Goal: Task Accomplishment & Management: Use online tool/utility

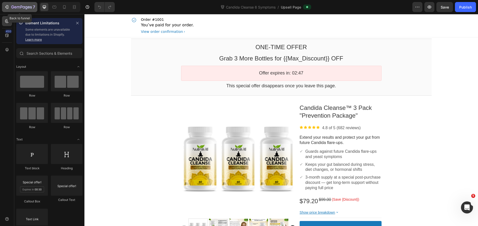
click at [12, 5] on icon "button" at bounding box center [21, 7] width 21 height 4
click at [420, 7] on button "button" at bounding box center [417, 7] width 10 height 10
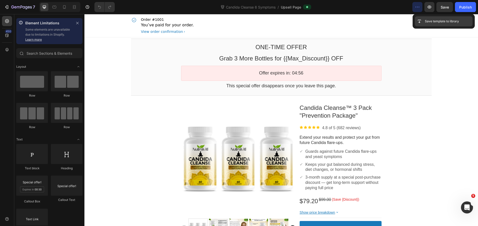
click at [425, 18] on div "Save template to library" at bounding box center [444, 21] width 58 height 10
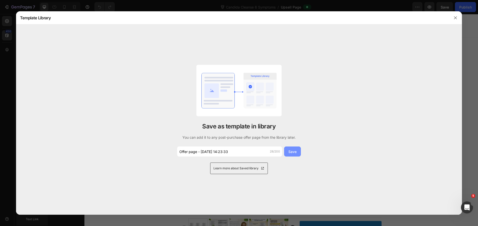
click at [292, 153] on div "Save" at bounding box center [292, 151] width 8 height 5
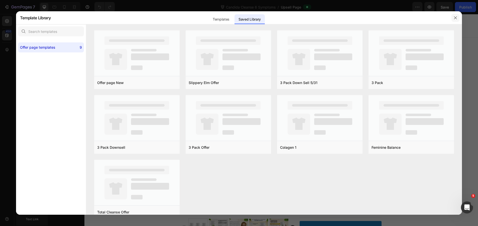
click at [454, 17] on icon "button" at bounding box center [455, 18] width 4 height 4
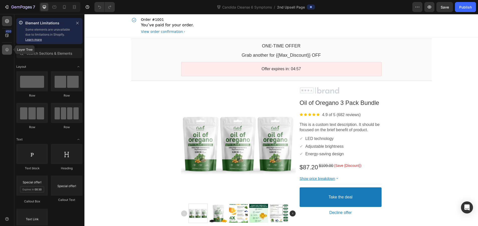
click at [9, 53] on div at bounding box center [7, 50] width 10 height 10
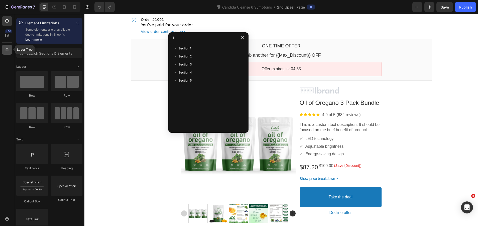
click at [9, 51] on icon at bounding box center [7, 49] width 5 height 5
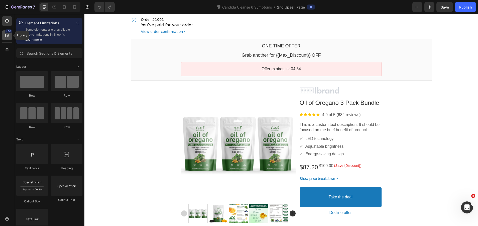
click at [7, 37] on icon at bounding box center [7, 35] width 5 height 5
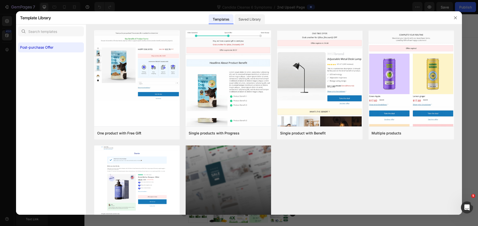
click at [244, 18] on div "Saved Library" at bounding box center [249, 19] width 30 height 10
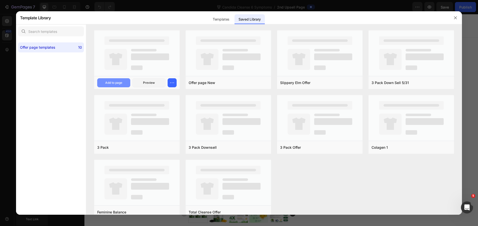
click at [116, 82] on div "Add to page" at bounding box center [113, 82] width 17 height 5
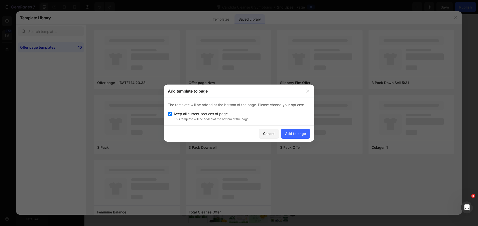
click at [171, 112] on input "checkbox" at bounding box center [170, 114] width 4 height 4
checkbox input "false"
click at [298, 131] on div "Add to page" at bounding box center [295, 133] width 21 height 5
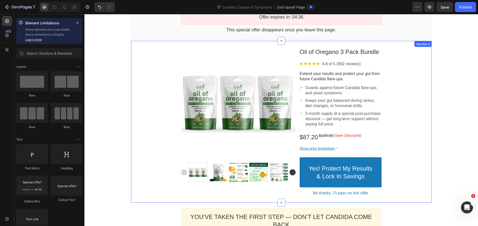
scroll to position [64, 0]
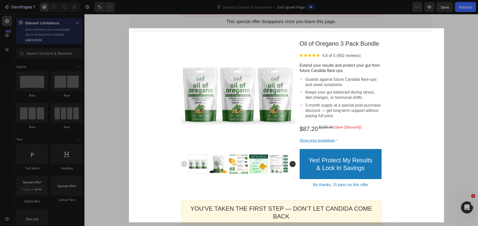
drag, startPoint x: 129, startPoint y: 28, endPoint x: 444, endPoint y: 222, distance: 369.5
click at [444, 222] on div "1257 X 773" at bounding box center [239, 113] width 478 height 226
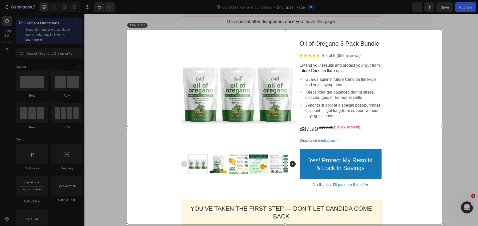
drag, startPoint x: 367, startPoint y: 146, endPoint x: 365, endPoint y: 149, distance: 3.1
click at [365, 149] on div "1257 X 773" at bounding box center [284, 127] width 315 height 194
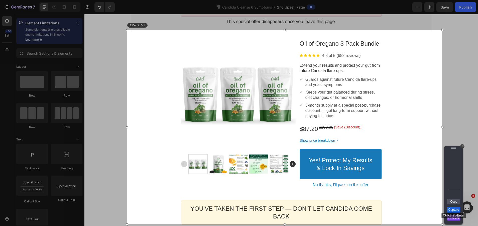
click at [452, 208] on link "Capture" at bounding box center [453, 210] width 13 height 6
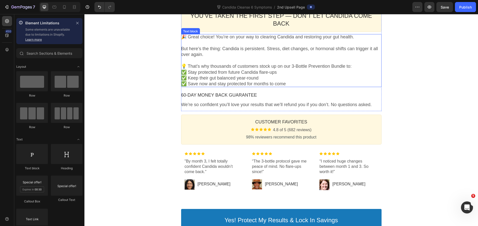
scroll to position [264, 0]
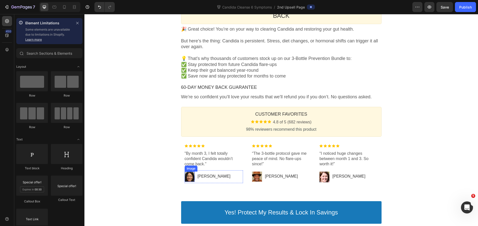
click at [188, 171] on div at bounding box center [190, 176] width 10 height 10
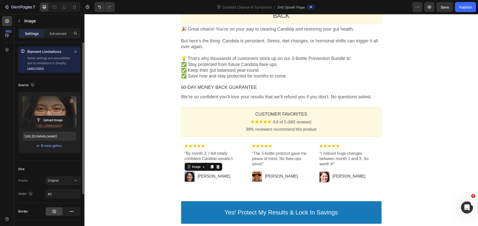
click at [39, 111] on label at bounding box center [49, 112] width 54 height 32
click at [39, 116] on input "file" at bounding box center [49, 120] width 35 height 9
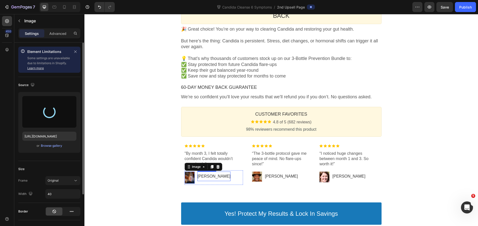
type input "[URL][DOMAIN_NAME]"
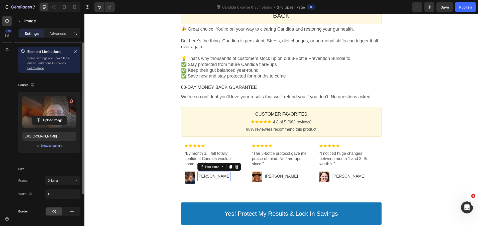
click at [202, 174] on p "[PERSON_NAME]" at bounding box center [213, 176] width 33 height 5
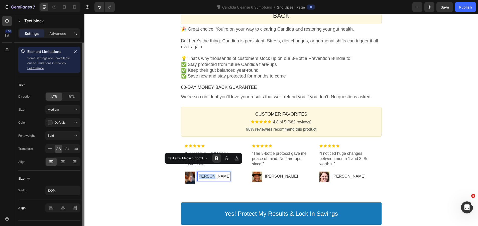
drag, startPoint x: 209, startPoint y: 168, endPoint x: 197, endPoint y: 168, distance: 12.0
click at [197, 174] on p "[PERSON_NAME]" at bounding box center [213, 176] width 33 height 5
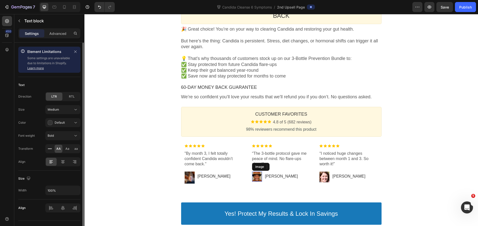
click at [256, 171] on div at bounding box center [257, 176] width 10 height 10
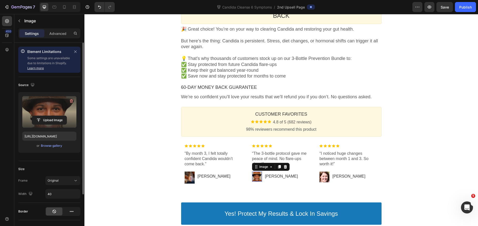
click at [42, 112] on label at bounding box center [49, 112] width 54 height 32
click at [42, 116] on input "file" at bounding box center [49, 120] width 35 height 9
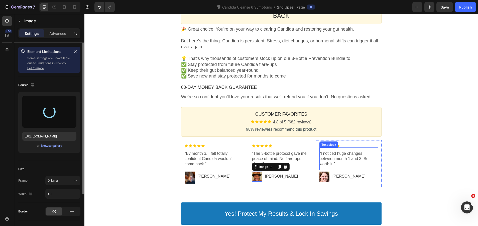
type input "[URL][DOMAIN_NAME]"
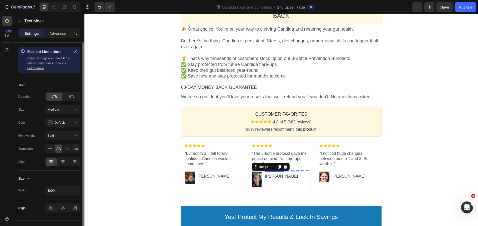
click at [267, 174] on p "[PERSON_NAME]" at bounding box center [281, 176] width 33 height 5
click at [270, 174] on p "[PERSON_NAME]" at bounding box center [281, 176] width 33 height 5
click at [378, 164] on div "Image “I noticed huge changes between month 1 and 3. So worth it!” Text block I…" at bounding box center [348, 163] width 65 height 47
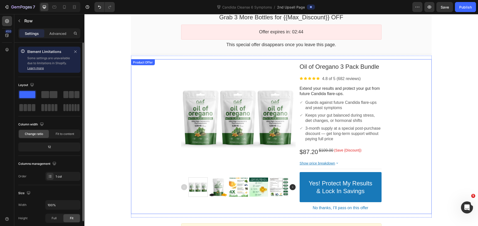
scroll to position [39, 0]
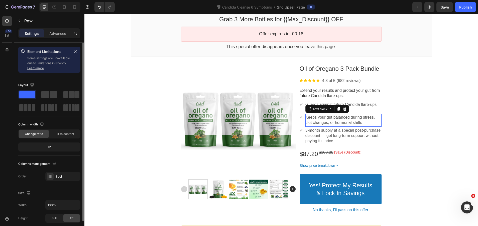
click at [335, 121] on p "Keeps your gut balanced during stress, diet changes, or hormonal shifts" at bounding box center [343, 120] width 76 height 11
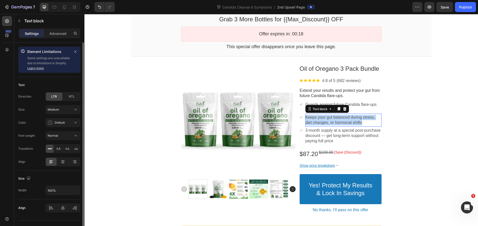
click at [335, 121] on p "Keeps your gut balanced during stress, diet changes, or hormonal shifts" at bounding box center [343, 120] width 76 height 11
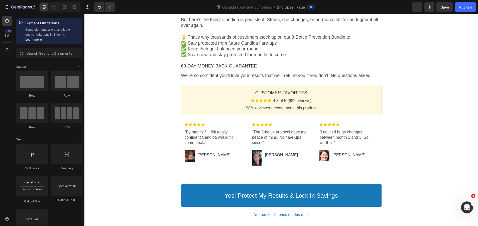
scroll to position [289, 0]
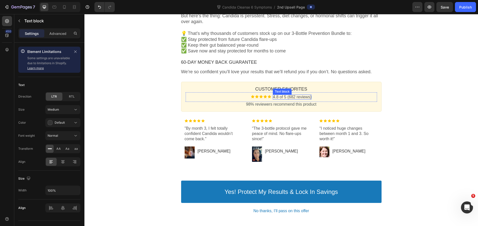
click at [294, 94] on p "4.8 of 5 (682 reviews)" at bounding box center [292, 96] width 39 height 5
click at [290, 94] on p "4.8 of 5 (682 reviews)" at bounding box center [292, 96] width 39 height 5
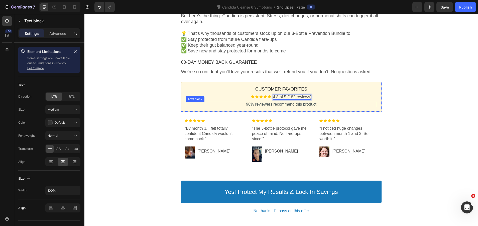
click at [282, 102] on span "98% reviewers recommend this product" at bounding box center [281, 104] width 70 height 4
click at [248, 102] on span "98% reviewers recommend this product" at bounding box center [281, 104] width 70 height 4
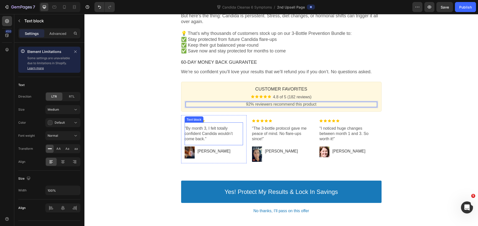
click at [213, 129] on p ""By month 3, I felt totally confident Candida wouldn’t come back."" at bounding box center [214, 134] width 58 height 16
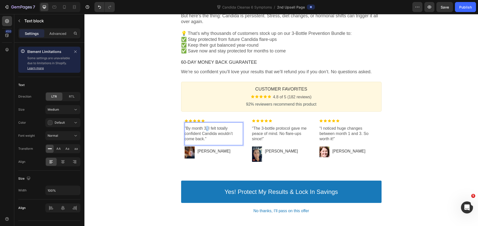
click at [204, 126] on p ""By month 3, I felt totally confident Candida wouldn’t come back."" at bounding box center [214, 134] width 58 height 16
click at [275, 126] on p "“The 3-bottle protocol gave me peace of mind. No flare-ups since!”" at bounding box center [281, 134] width 58 height 16
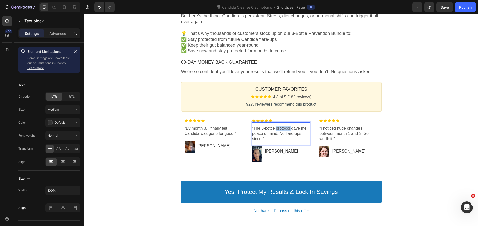
click at [275, 126] on p "“The 3-bottle protocol gave me peace of mind. No flare-ups since!”" at bounding box center [281, 134] width 58 height 16
click at [275, 126] on p "“The 3-bottle bundle gave me peace of mind. No flare-ups since!”" at bounding box center [281, 134] width 58 height 16
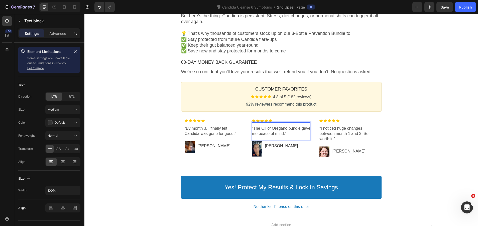
click at [253, 126] on p "“The Oil of Oregano bundle gave me peace of mind."" at bounding box center [281, 131] width 58 height 11
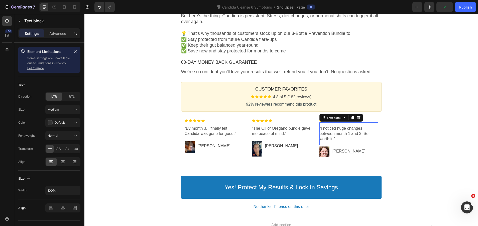
click at [334, 126] on p "“I noticed huge changes between month 1 and 3. So worth it!”" at bounding box center [348, 134] width 58 height 16
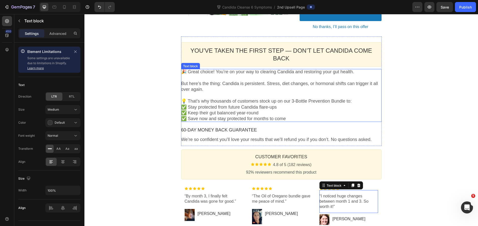
scroll to position [214, 0]
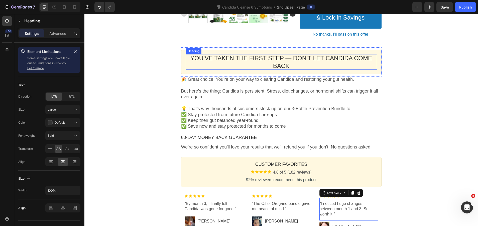
click at [284, 57] on span "You’ve Taken the First Step — Don’t Let Candida Come Back" at bounding box center [281, 62] width 182 height 15
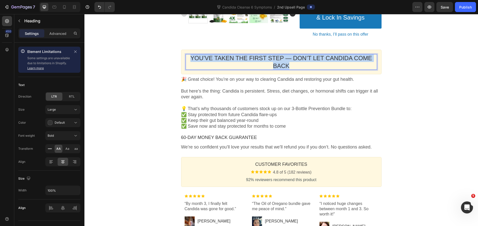
click at [284, 57] on span "You’ve Taken the First Step — Don’t Let Candida Come Back" at bounding box center [281, 62] width 182 height 15
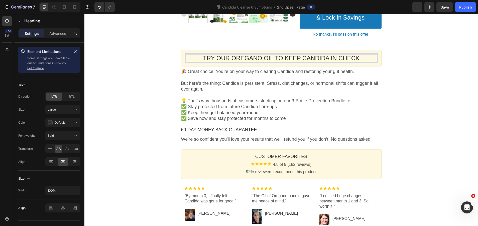
click at [296, 58] on span "TRY OUR OREGANO OIL TO KEEP CANDIDA IN CHECK" at bounding box center [281, 58] width 157 height 7
click at [264, 59] on span "TRY OUR OREGANO OIL TO KEEP YOUR CANDIDA IN CHECK" at bounding box center [281, 58] width 176 height 7
click at [298, 99] on p "💡 That’s why thousands of customers stock up on our 3-Bottle Prevention Bundle …" at bounding box center [281, 110] width 200 height 24
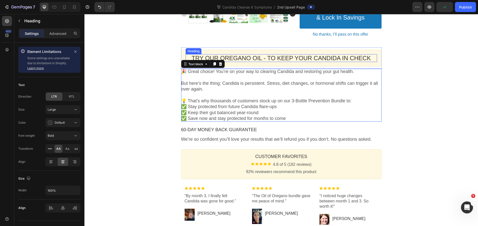
click at [292, 61] on span "TRY OUR OREGANO OIL - TO KEEP YOUR CANDIDA IN CHECK" at bounding box center [281, 58] width 179 height 7
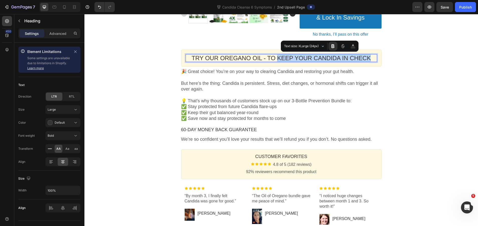
drag, startPoint x: 275, startPoint y: 58, endPoint x: 362, endPoint y: 56, distance: 87.2
click at [362, 56] on span "TRY OUR OREGANO OIL - TO KEEP YOUR CANDIDA IN CHECK" at bounding box center [281, 58] width 179 height 7
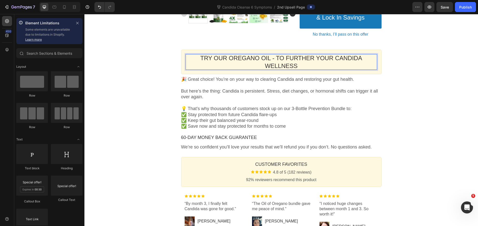
click at [398, 69] on div "One-time Offer Callout Text Grab 3 More Bottles for {{Max_Discount}} OFF Callou…" at bounding box center [280, 56] width 393 height 467
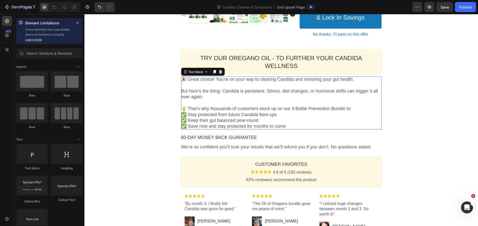
click at [311, 106] on p "💡 That’s why thousands of customers stock up on our 3-Bottle Prevention Bundle …" at bounding box center [281, 118] width 200 height 24
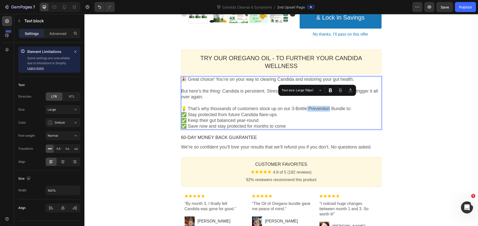
drag, startPoint x: 328, startPoint y: 100, endPoint x: 305, endPoint y: 99, distance: 22.8
click at [305, 106] on p "💡 That’s why thousands of customers stock up on our 3-Bottle Prevention Bundle …" at bounding box center [281, 118] width 200 height 24
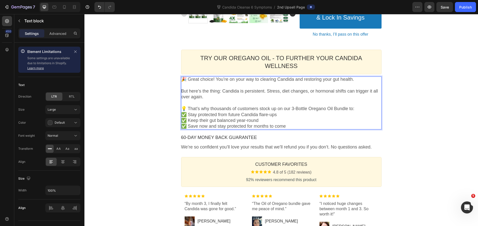
click at [307, 106] on p "💡 That’s why thousands of customers stock up on our 3-Bottle Oregano Oil Bundle…" at bounding box center [281, 118] width 200 height 24
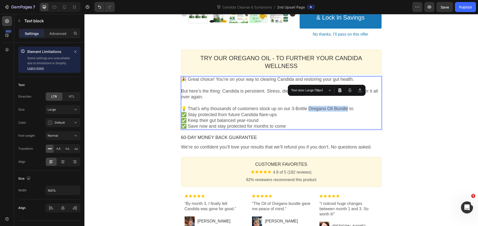
drag, startPoint x: 307, startPoint y: 102, endPoint x: 347, endPoint y: 101, distance: 39.3
click at [347, 106] on p "💡 That’s why thousands of customers stock up on our 3-Bottle Oregano Oil Bundle…" at bounding box center [281, 118] width 200 height 24
click at [338, 90] on icon "Editor contextual toolbar" at bounding box center [339, 90] width 5 height 5
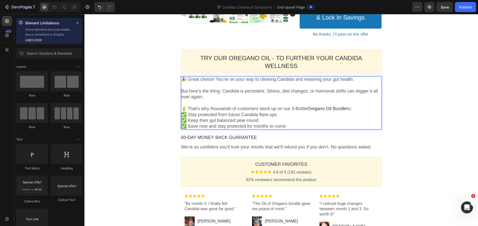
click at [389, 107] on div "One-time Offer Callout Text Grab 3 More Bottles for {{Max_Discount}} OFF Callou…" at bounding box center [280, 56] width 393 height 467
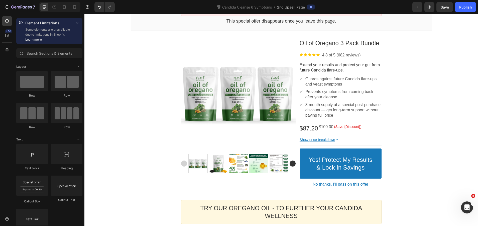
scroll to position [64, 0]
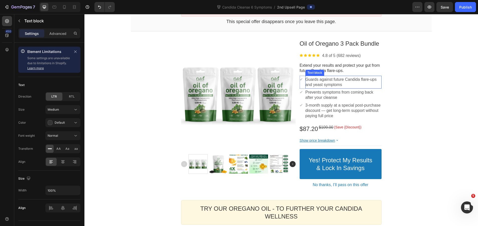
click at [317, 80] on p "Guards against future Candida flare-ups and yeast symptoms" at bounding box center [343, 82] width 76 height 11
click at [356, 69] on p "Extend your results and protect your gut from future Candida flare-ups." at bounding box center [341, 68] width 82 height 11
click at [334, 65] on p "Extend your results and protect your gut from future Candida flare-ups." at bounding box center [341, 68] width 82 height 11
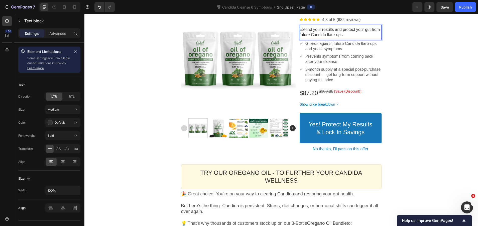
scroll to position [39, 0]
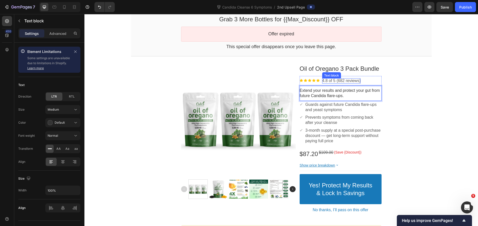
click at [343, 80] on p "4.8 of 5 (682 reviews)" at bounding box center [341, 80] width 39 height 5
click at [338, 81] on p "4.8 of 5 (682 reviews)" at bounding box center [341, 80] width 39 height 5
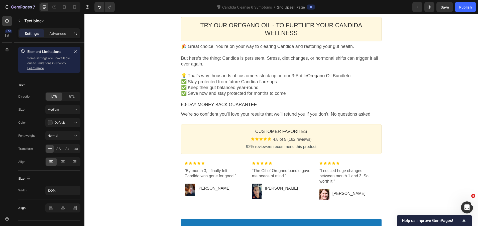
scroll to position [315, 0]
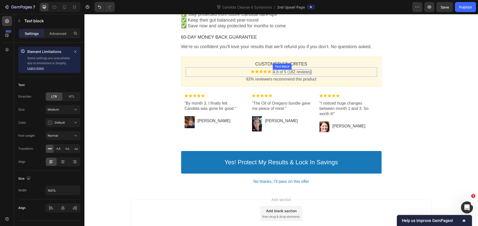
click at [292, 69] on p "4.8 of 5 (182 reviews)" at bounding box center [292, 71] width 39 height 5
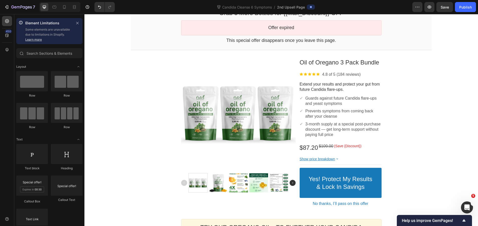
scroll to position [39, 0]
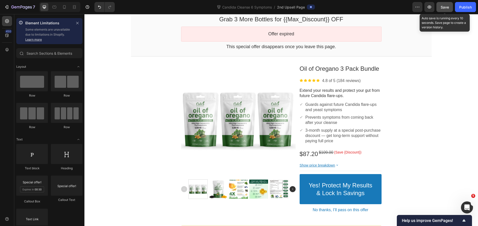
click at [446, 4] on button "Save" at bounding box center [444, 7] width 17 height 10
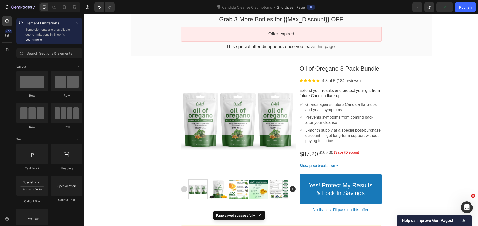
scroll to position [0, 0]
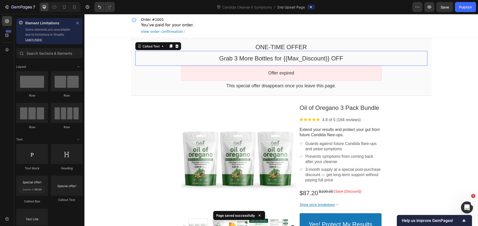
click at [253, 61] on bdo "Grab 3 More Bottles for {{Max_Discount}} OFF" at bounding box center [281, 58] width 124 height 7
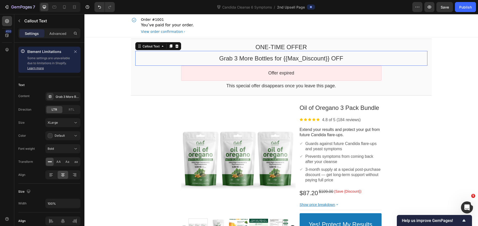
click at [253, 61] on bdo "Grab 3 More Bottles for {{Max_Discount}} OFF" at bounding box center [281, 58] width 124 height 7
click at [253, 60] on bdo "Grab 3 More Bottles for {{Max_Discount}} OFF" at bounding box center [281, 58] width 124 height 7
click at [257, 58] on bdo "Grab 3 More Bottles for {{Max_Discount}} OFF" at bounding box center [281, 58] width 124 height 7
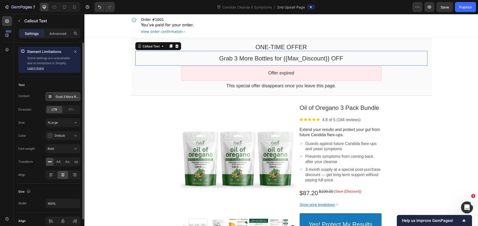
click at [69, 97] on div "Grab 3 More Bottles for {{Max_Discount}} OFF" at bounding box center [68, 96] width 24 height 5
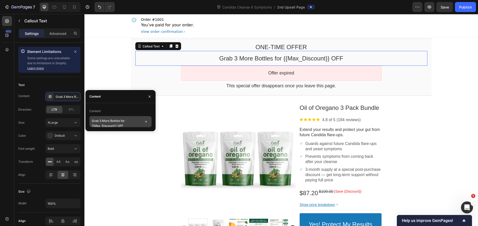
scroll to position [4, 0]
drag, startPoint x: 110, startPoint y: 117, endPoint x: 139, endPoint y: 114, distance: 29.5
click at [110, 117] on textarea "Grab 3 More Bottles for {{Max_Discount}} OFF" at bounding box center [120, 121] width 62 height 11
type textarea "Grab 3 Bottles of Oil of Oregano for {{Max_Discount}} OFF"
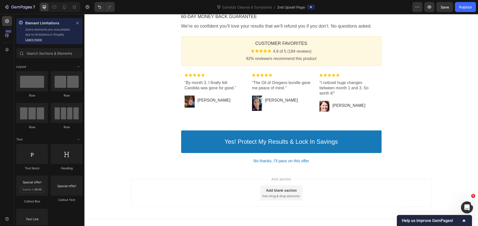
scroll to position [340, 0]
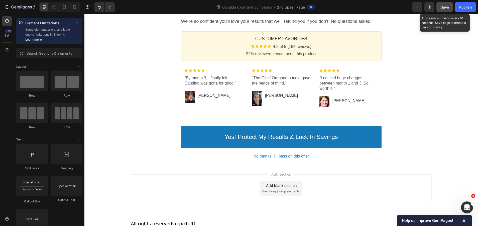
click at [446, 9] on span "Save" at bounding box center [444, 7] width 8 height 4
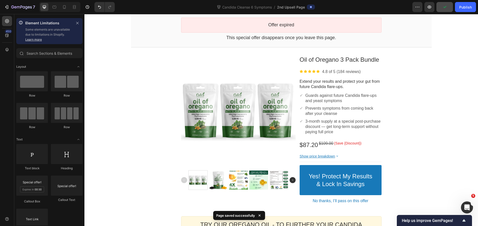
scroll to position [0, 0]
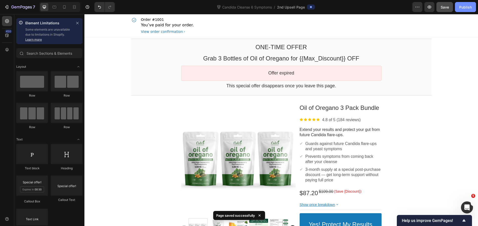
click at [460, 8] on div "Publish" at bounding box center [465, 7] width 13 height 5
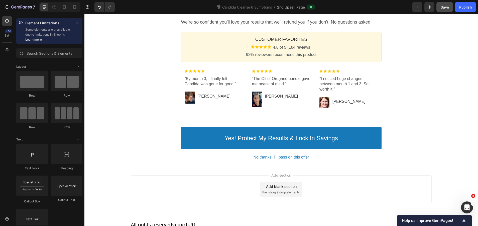
scroll to position [340, 0]
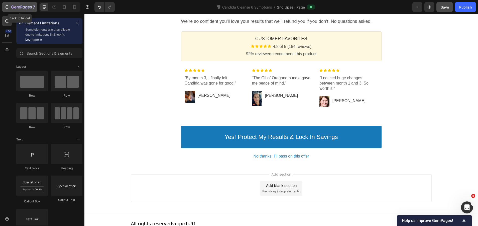
click at [5, 9] on icon "button" at bounding box center [6, 7] width 5 height 5
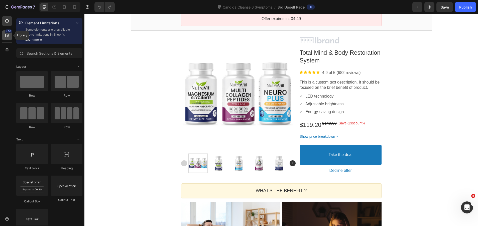
click at [9, 38] on icon at bounding box center [7, 35] width 5 height 5
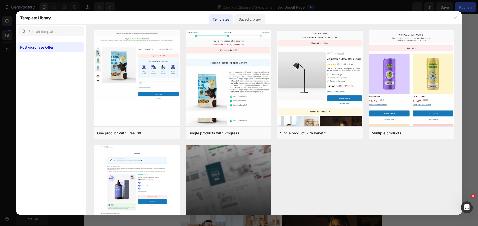
click at [260, 22] on div "Saved Library" at bounding box center [249, 19] width 30 height 10
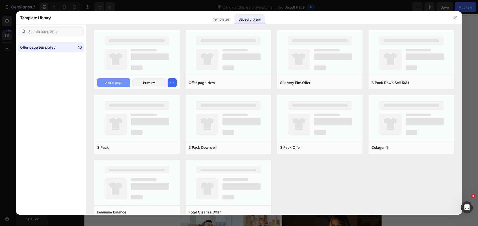
click at [121, 82] on div "Add to page" at bounding box center [113, 82] width 17 height 5
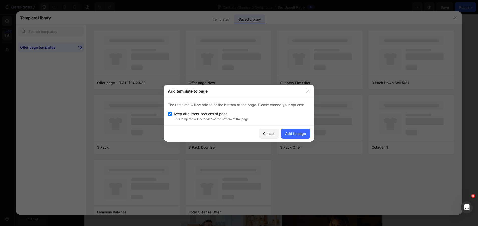
click at [172, 113] on label "Keep all current sections of page" at bounding box center [200, 114] width 56 height 6
checkbox input "false"
click at [290, 131] on div "Add to page" at bounding box center [295, 133] width 21 height 5
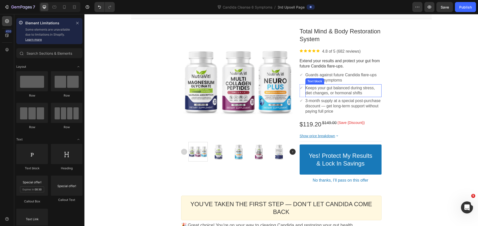
scroll to position [75, 0]
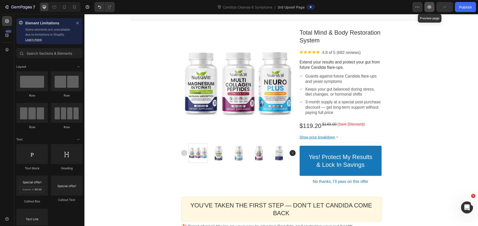
click at [428, 8] on icon "button" at bounding box center [429, 7] width 4 height 3
click at [325, 64] on p "Extend your results and protect your gut from future Candida flare-ups." at bounding box center [341, 65] width 82 height 11
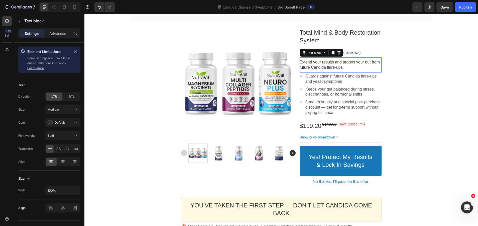
click at [325, 64] on p "Extend your results and protect your gut from future Candida flare-ups." at bounding box center [341, 65] width 82 height 11
click at [315, 51] on div at bounding box center [310, 52] width 20 height 4
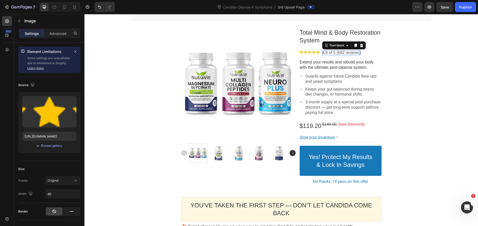
click at [336, 54] on p "4.8 of 5 (682 reviews)" at bounding box center [341, 52] width 39 height 5
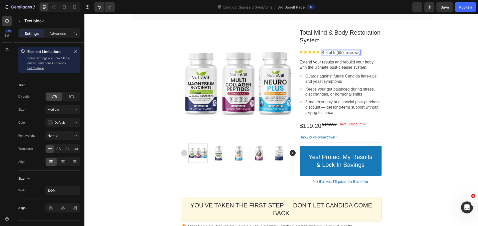
click at [338, 52] on p "4.8 of 5 (682 reviews)" at bounding box center [341, 52] width 39 height 5
click at [340, 52] on p "4.8 of 5 (72 reviews)" at bounding box center [340, 52] width 36 height 5
click at [376, 61] on p "Extend your results and rebuild your body with the ultimate post-cleanse system." at bounding box center [341, 65] width 82 height 11
click at [372, 82] on p "Guards against future Candida flare-ups and yeast symptoms" at bounding box center [343, 79] width 76 height 11
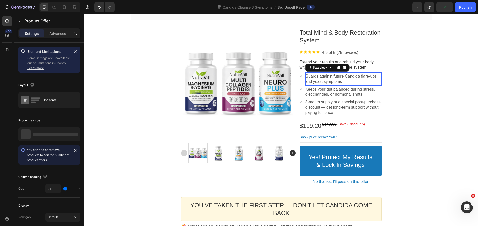
click at [388, 85] on div "Product Images Total Mind & Body Restoration System Product Title Image 4.9 of …" at bounding box center [281, 106] width 301 height 162
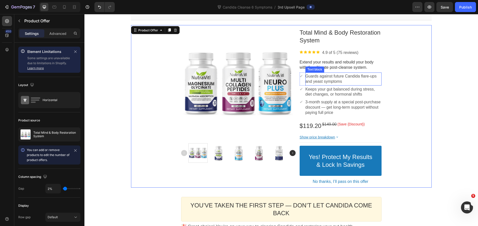
click at [360, 81] on p "Guards against future Candida flare-ups and yeast symptoms" at bounding box center [343, 79] width 76 height 11
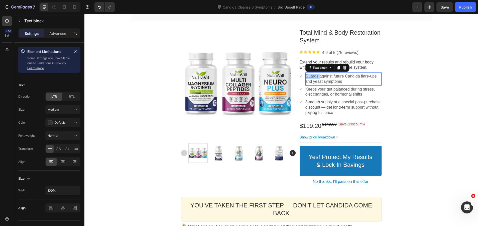
click at [314, 75] on p "Guards against future Candida flare-ups and yeast symptoms" at bounding box center [343, 79] width 76 height 11
click at [331, 93] on p "Keeps your gut balanced during stress, diet changes, or hormonal shifts" at bounding box center [343, 92] width 76 height 11
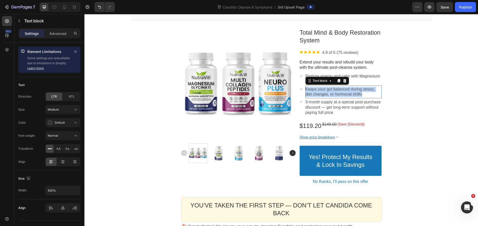
click at [331, 93] on p "Keeps your gut balanced during stress, diet changes, or hormonal shifts" at bounding box center [343, 92] width 76 height 11
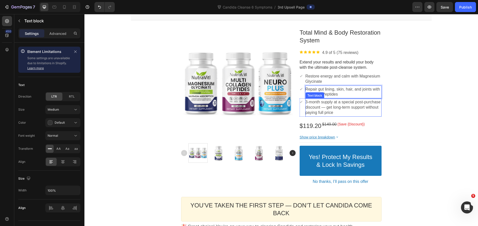
click at [332, 107] on p "3-month supply at a special post-purchase discount — get long-term support with…" at bounding box center [343, 107] width 76 height 16
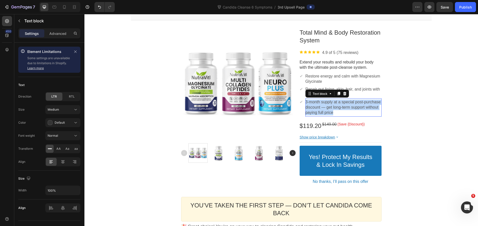
click at [332, 107] on p "3-month supply at a special post-purchase discount — get long-term support with…" at bounding box center [343, 107] width 76 height 16
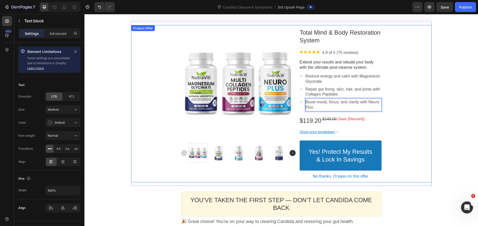
click at [415, 113] on div "Product Images Total Mind & Body Restoration System Product Title Image 4.9 of …" at bounding box center [281, 103] width 301 height 157
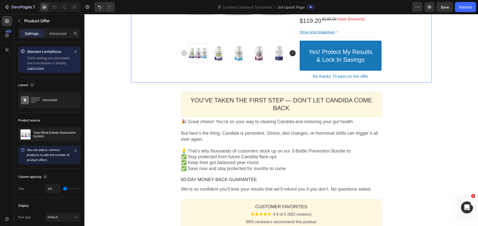
scroll to position [200, 0]
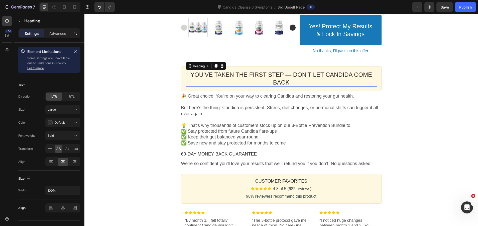
click at [240, 75] on span "You’ve Taken the First Step — Don’t Let Candida Come Back" at bounding box center [281, 78] width 182 height 15
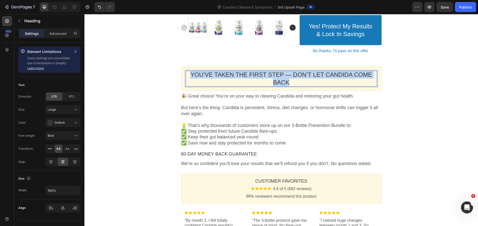
click at [240, 75] on span "You’ve Taken the First Step — Don’t Let Candida Come Back" at bounding box center [281, 78] width 182 height 15
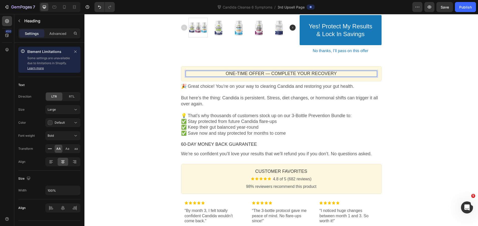
click at [236, 71] on p "ONE-TIME OFFER — COMPLETE YOUR RECOVERY" at bounding box center [281, 74] width 191 height 6
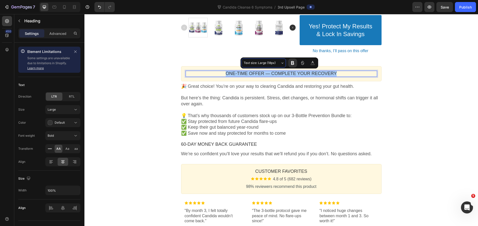
click at [270, 63] on span "Text size: Large (18px)" at bounding box center [262, 63] width 36 height 6
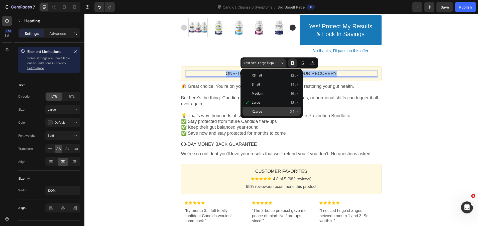
click at [272, 109] on span "XLarge" at bounding box center [275, 111] width 47 height 7
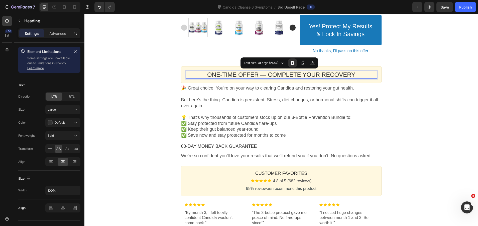
click at [399, 87] on div "One-time Offer Callout Text Grab 3 More Bottles for {{Max_Discount}} OFF Callou…" at bounding box center [280, 67] width 393 height 460
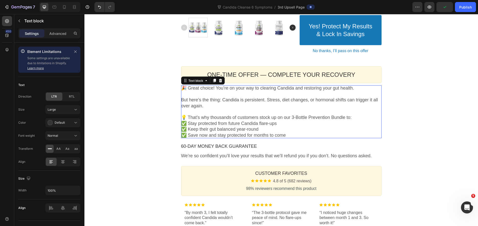
click at [299, 130] on p "💡 That’s why thousands of customers stock up on our 3-Bottle Prevention Bundle …" at bounding box center [281, 126] width 200 height 24
click at [265, 132] on p "💡 That’s why thousands of customers stock up on our 3-Bottle Prevention Bundle …" at bounding box center [281, 126] width 200 height 24
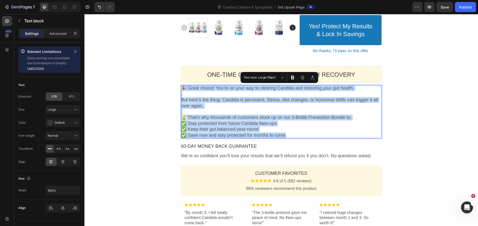
drag, startPoint x: 285, startPoint y: 135, endPoint x: 176, endPoint y: 88, distance: 118.2
click at [177, 88] on section "ONE-TIME OFFER — COMPLETE YOUR RECOVERY Heading Callout Box 🎉 Great choice! You…" at bounding box center [281, 111] width 208 height 102
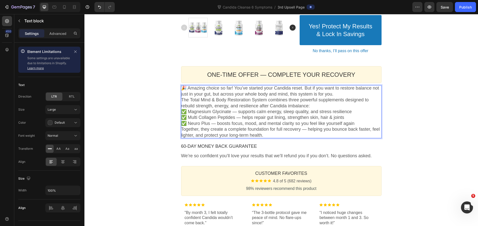
click at [351, 96] on p "🎉 Amazing choice so far! You’ve started your Candida reset. But if you want to …" at bounding box center [281, 91] width 200 height 12
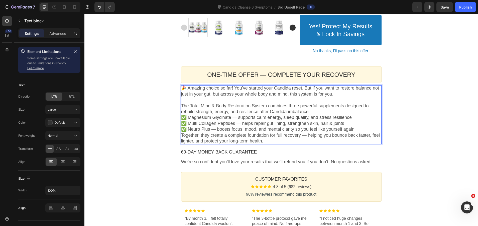
click at [328, 112] on p "The Total Mind & Body Restoration System combines three powerful supplements de…" at bounding box center [281, 109] width 200 height 12
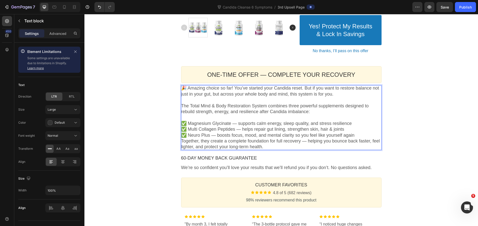
drag, startPoint x: 179, startPoint y: 140, endPoint x: 187, endPoint y: 138, distance: 8.2
click at [181, 140] on p "Together, they create a complete foundation for full recovery — helping you bou…" at bounding box center [281, 144] width 200 height 12
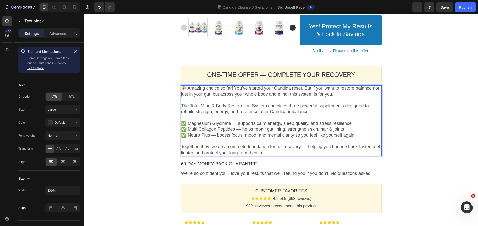
click at [150, 115] on div "One-time Offer Callout Text Grab 3 More Bottles for {{Max_Discount}} OFF Callou…" at bounding box center [280, 76] width 393 height 478
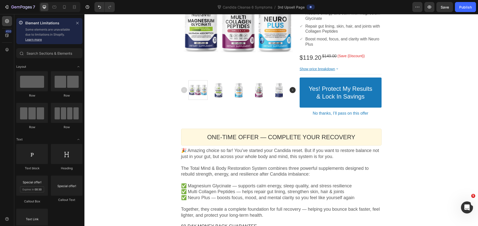
scroll to position [125, 0]
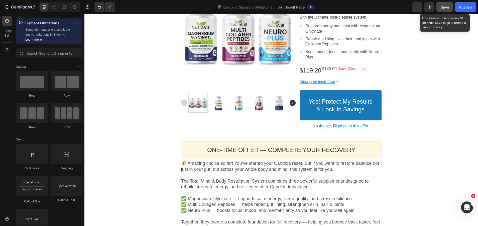
click at [443, 5] on span "Save" at bounding box center [444, 7] width 8 height 4
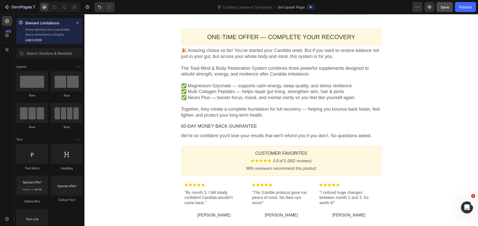
scroll to position [275, 0]
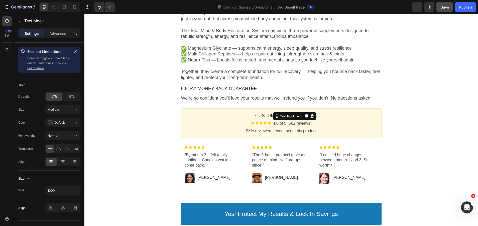
click at [277, 124] on p "4.8 of 5 (682 reviews)" at bounding box center [292, 123] width 39 height 5
click at [276, 123] on p "4.8 of 5 (682 reviews)" at bounding box center [292, 123] width 39 height 5
click at [289, 123] on p "4.9 of 5 (682 reviews)" at bounding box center [292, 123] width 39 height 5
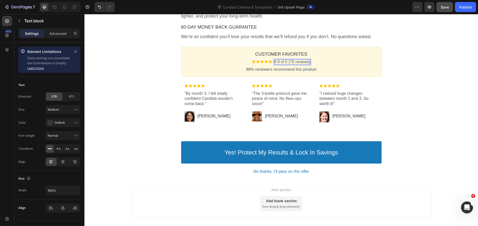
scroll to position [326, 0]
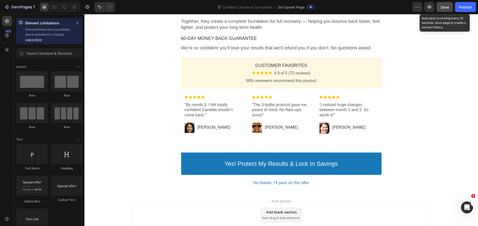
click at [446, 8] on span "Save" at bounding box center [444, 7] width 8 height 4
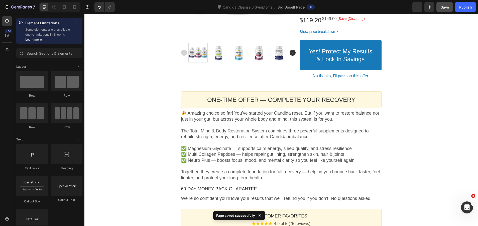
scroll to position [360, 0]
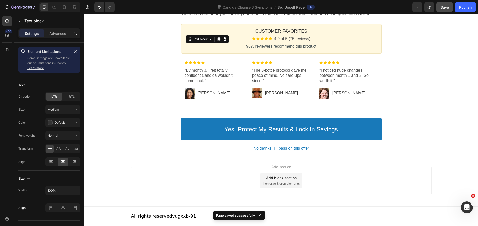
click at [248, 45] on span "98% reviewers recommend this product" at bounding box center [281, 46] width 70 height 4
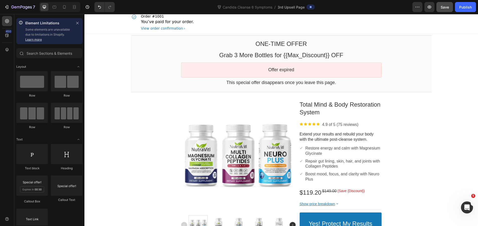
scroll to position [0, 0]
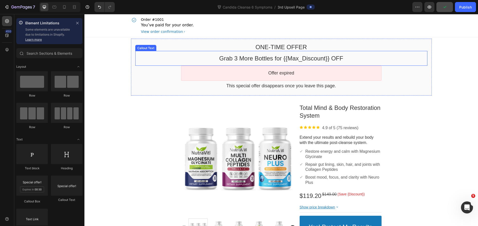
click at [240, 59] on bdo "Grab 3 More Bottles for {{Max_Discount}} OFF" at bounding box center [281, 58] width 124 height 7
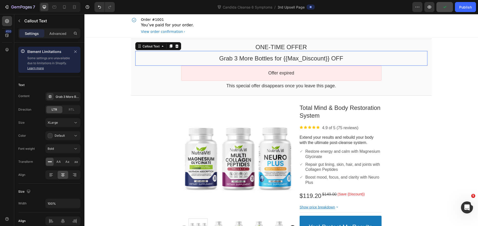
click at [240, 59] on bdo "Grab 3 More Bottles for {{Max_Discount}} OFF" at bounding box center [281, 58] width 124 height 7
click at [235, 60] on bdo "Grab 3 More Bottles for {{Max_Discount}} OFF" at bounding box center [281, 58] width 124 height 7
click at [235, 59] on bdo "Grab 3 More Bottles for {{Max_Discount}} OFF" at bounding box center [281, 58] width 124 height 7
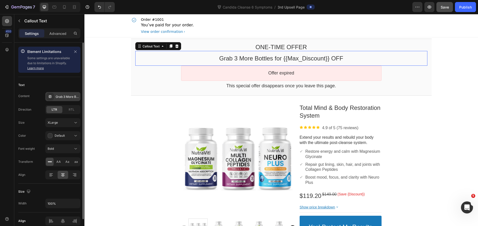
click at [58, 96] on div "Grab 3 More Bottles for {{Max_Discount}} OFF" at bounding box center [68, 96] width 24 height 5
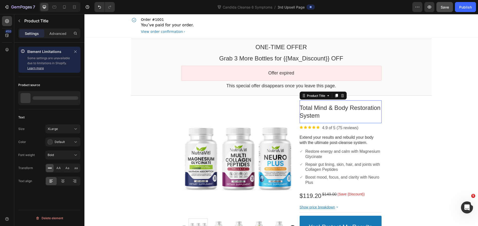
click at [300, 108] on bdo "Total Mind & Body Restoration System" at bounding box center [340, 111] width 81 height 15
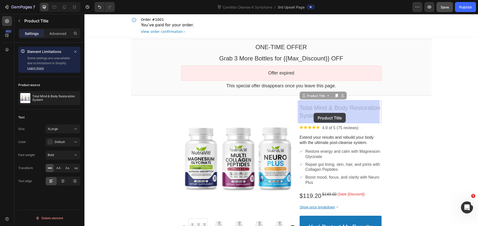
drag, startPoint x: 300, startPoint y: 108, endPoint x: 311, endPoint y: 112, distance: 11.9
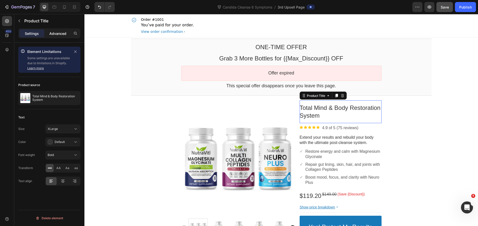
click at [58, 35] on p "Advanced" at bounding box center [57, 33] width 17 height 5
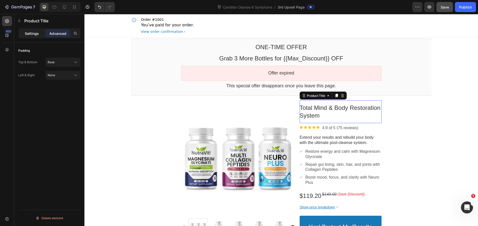
click at [32, 35] on p "Settings" at bounding box center [32, 33] width 14 height 5
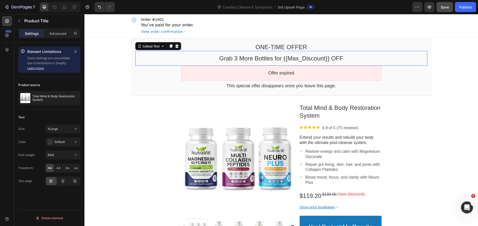
click at [237, 58] on bdo "Grab 3 More Bottles for {{Max_Discount}} OFF" at bounding box center [281, 58] width 124 height 7
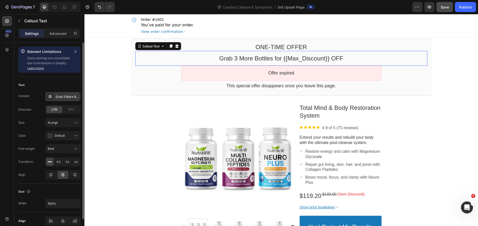
click at [62, 95] on div "Grab 3 More Bottles for {{Max_Discount}} OFF" at bounding box center [68, 96] width 24 height 5
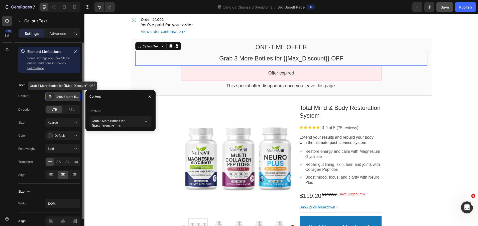
click at [65, 95] on div "Grab 3 More Bottles for {{Max_Discount}} OFF" at bounding box center [68, 96] width 24 height 5
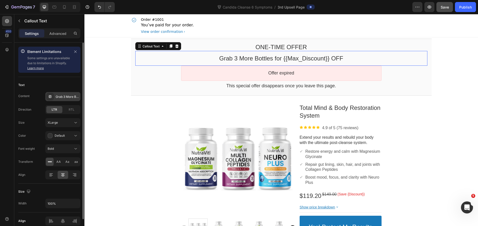
click at [63, 96] on div "Grab 3 More Bottles for {{Max_Discount}} OFF" at bounding box center [68, 96] width 24 height 5
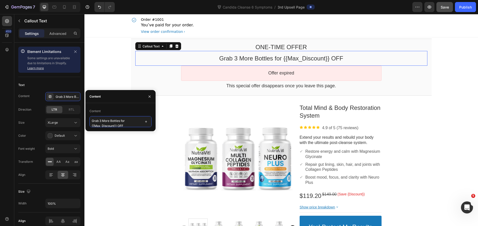
drag, startPoint x: 102, startPoint y: 119, endPoint x: 106, endPoint y: 116, distance: 5.0
click at [102, 119] on textarea "Grab 3 More Bottles for {{Max_Discount}} OFF" at bounding box center [120, 121] width 62 height 11
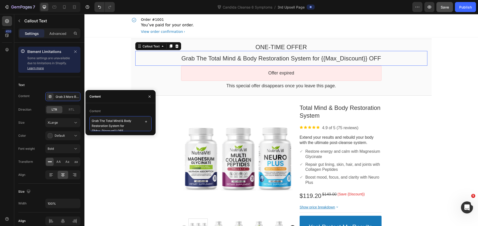
click at [105, 121] on textarea "Grab The Total Mind & Body Restoration System for {{Max_Discount}} OFF" at bounding box center [120, 123] width 62 height 15
type textarea "Grab The "Total Mind & Body Restoration System" for {{Max_Discount}} OFF"
click at [127, 148] on section "Product Images Total Mind & Body Restoration System Product Title Image 4.9 of …" at bounding box center [281, 179] width 309 height 164
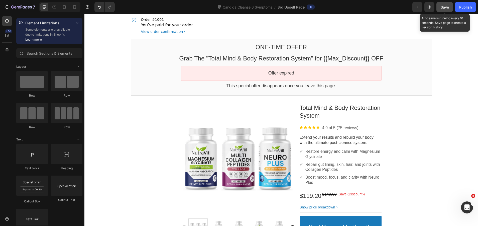
click at [442, 10] on button "Save" at bounding box center [444, 7] width 17 height 10
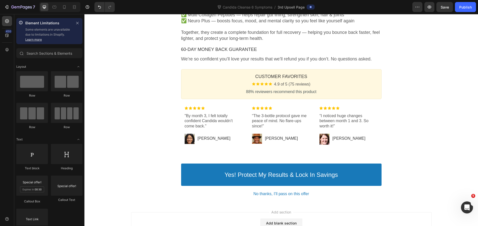
scroll to position [310, 0]
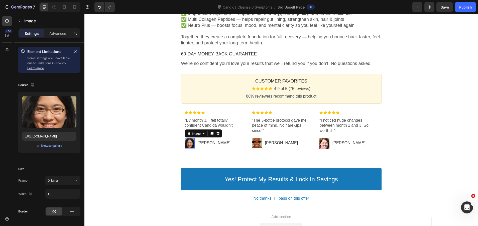
click at [185, 143] on div at bounding box center [190, 143] width 10 height 10
click at [202, 119] on p ""By month 3, I felt totally confident Candida wouldn’t come back."" at bounding box center [214, 126] width 58 height 16
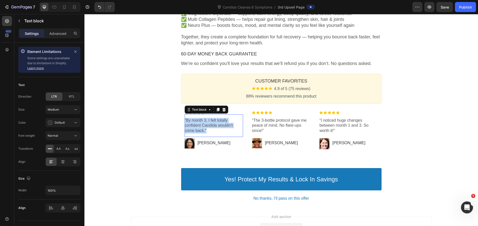
click at [202, 119] on p ""By month 3, I felt totally confident Candida wouldn’t come back."" at bounding box center [214, 126] width 58 height 16
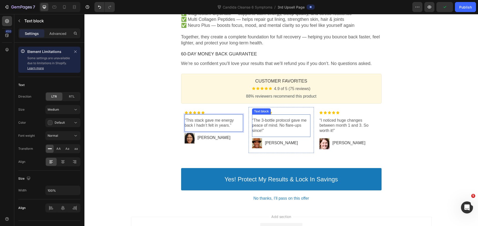
click at [274, 125] on p "“The 3-bottle protocol gave me peace of mind. No flare-ups since!”" at bounding box center [281, 126] width 58 height 16
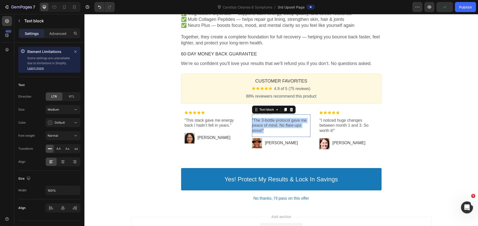
click at [274, 125] on p "“The 3-bottle protocol gave me peace of mind. No flare-ups since!”" at bounding box center [281, 126] width 58 height 16
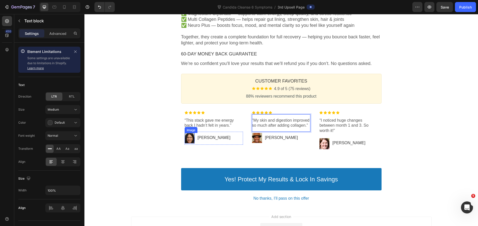
click at [190, 138] on div at bounding box center [190, 138] width 10 height 10
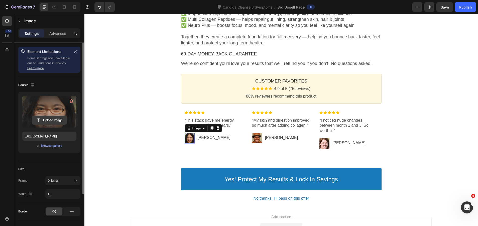
click at [54, 121] on input "file" at bounding box center [49, 120] width 35 height 9
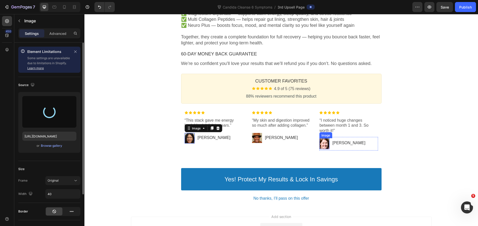
type input "[URL][DOMAIN_NAME]"
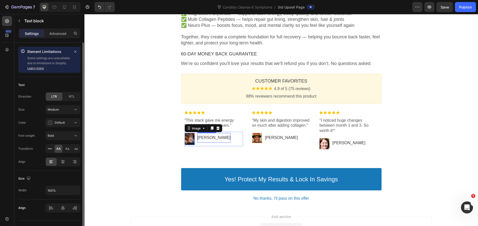
click at [204, 140] on p "[PERSON_NAME]" at bounding box center [213, 137] width 33 height 5
click at [204, 138] on p "[PERSON_NAME]" at bounding box center [213, 137] width 33 height 5
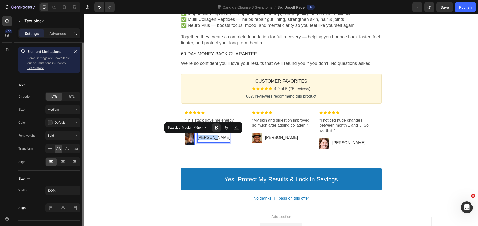
click at [188, 143] on div at bounding box center [190, 139] width 10 height 12
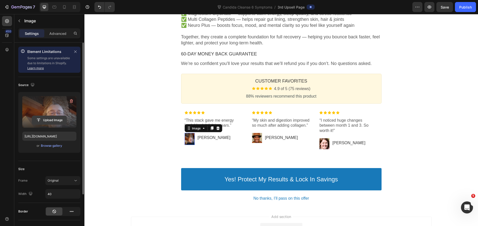
click at [47, 118] on input "file" at bounding box center [49, 120] width 35 height 9
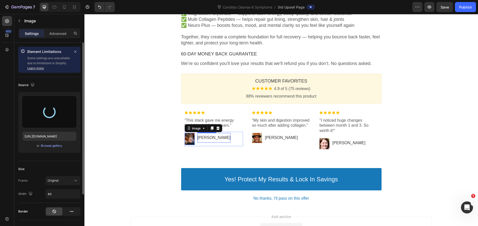
type input "https://cdn.shopify.com/s/files/1/0684/2374/5686/files/gempages_566424905747268…"
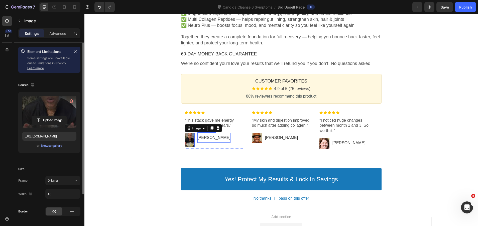
click at [202, 139] on p "[PERSON_NAME]" at bounding box center [213, 137] width 33 height 5
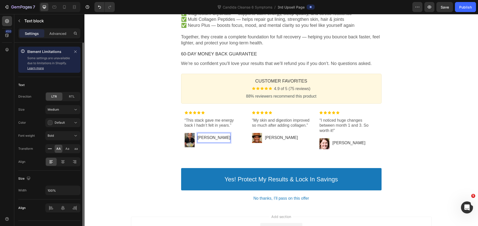
click at [204, 138] on p "[PERSON_NAME]" at bounding box center [213, 137] width 33 height 5
click at [366, 130] on p "“I noticed huge changes between month 1 and 3. So worth it!”" at bounding box center [348, 126] width 58 height 16
click at [333, 124] on p "“I noticed huge changes between month 1 and 3. So worth it!”" at bounding box center [348, 126] width 58 height 16
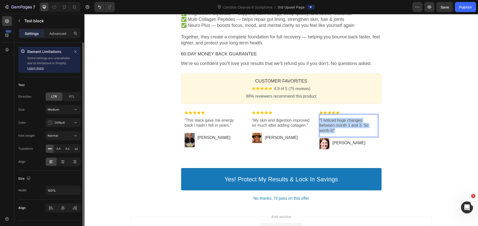
click at [333, 124] on p "“I noticed huge changes between month 1 and 3. So worth it!”" at bounding box center [348, 126] width 58 height 16
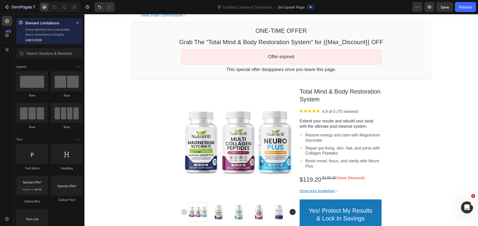
scroll to position [10, 0]
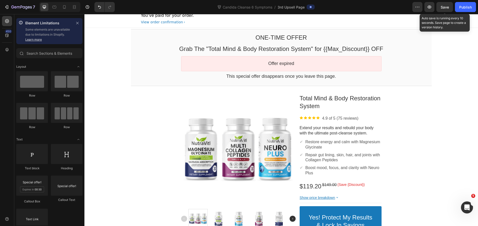
click at [444, 7] on span "Save" at bounding box center [444, 7] width 8 height 4
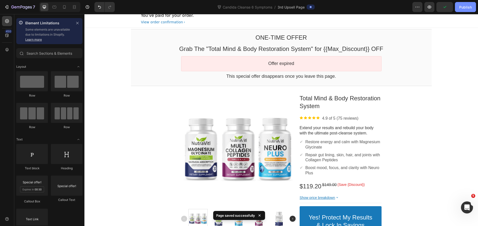
click at [461, 6] on div "Publish" at bounding box center [465, 7] width 13 height 5
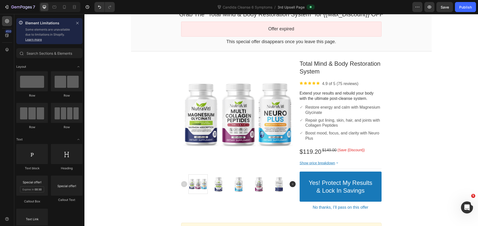
scroll to position [0, 0]
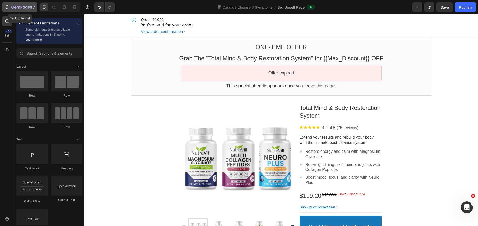
click at [13, 4] on div "7" at bounding box center [23, 7] width 24 height 6
